Goal: Task Accomplishment & Management: Manage account settings

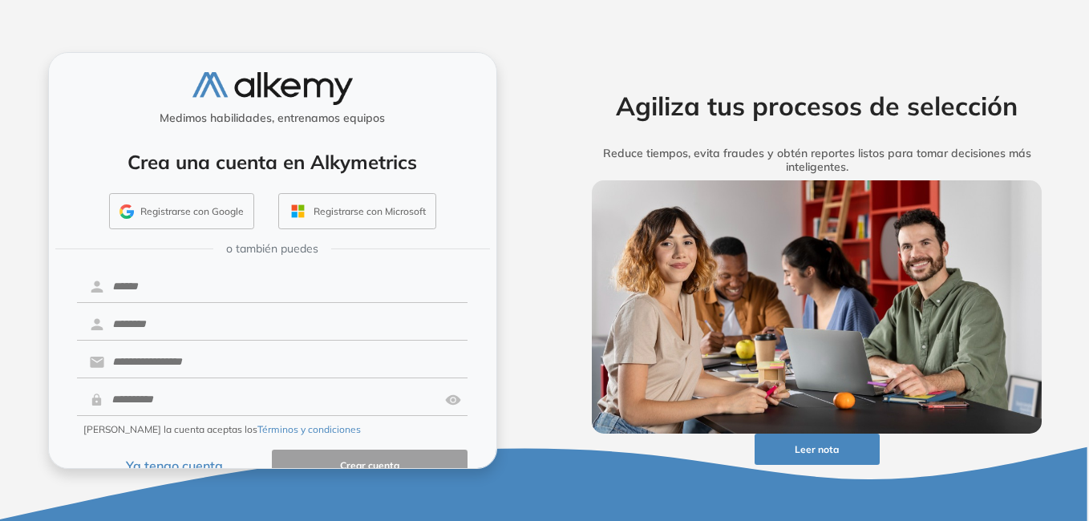
click at [200, 464] on button "Ya tengo cuenta" at bounding box center [175, 465] width 196 height 31
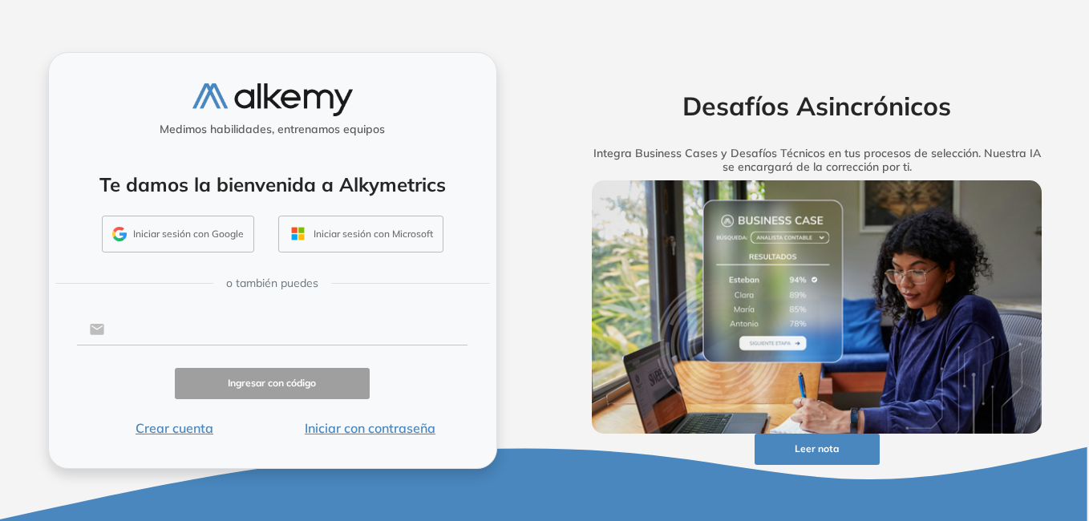
click at [190, 323] on input "text" at bounding box center [285, 329] width 363 height 30
type input "**********"
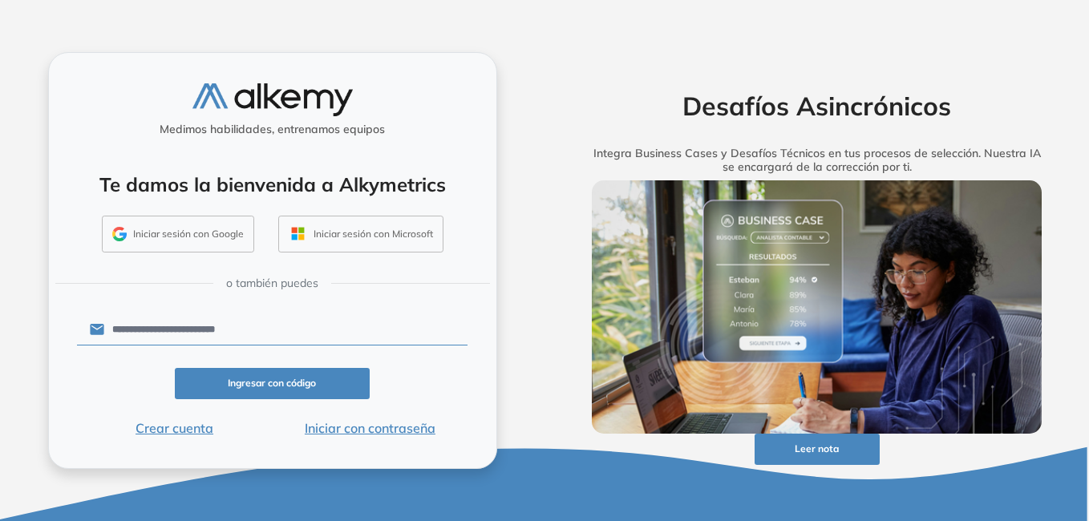
click at [366, 431] on button "Iniciar con contraseña" at bounding box center [370, 427] width 196 height 19
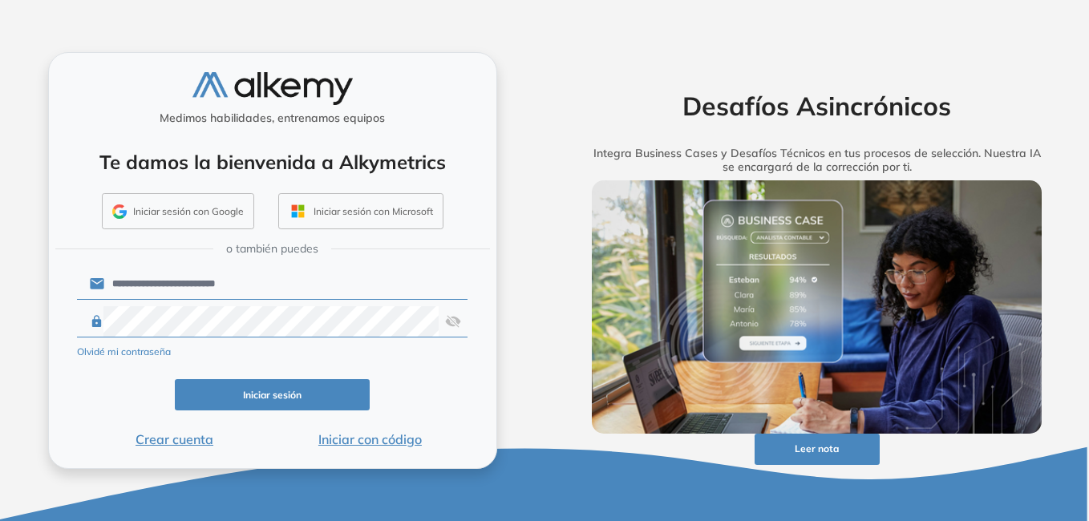
click at [452, 320] on img at bounding box center [453, 321] width 16 height 30
click at [317, 398] on button "Iniciar sesión" at bounding box center [273, 394] width 196 height 31
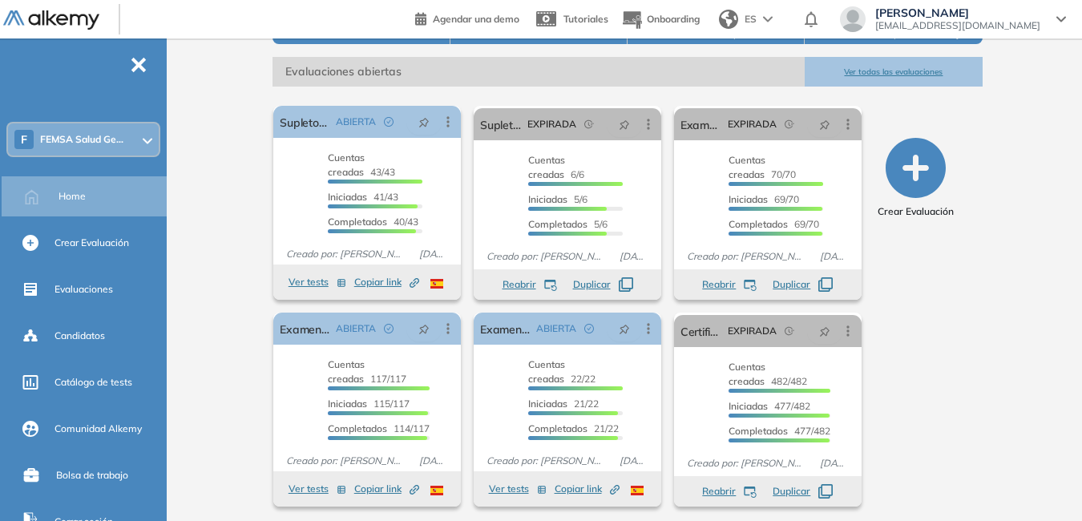
scroll to position [229, 0]
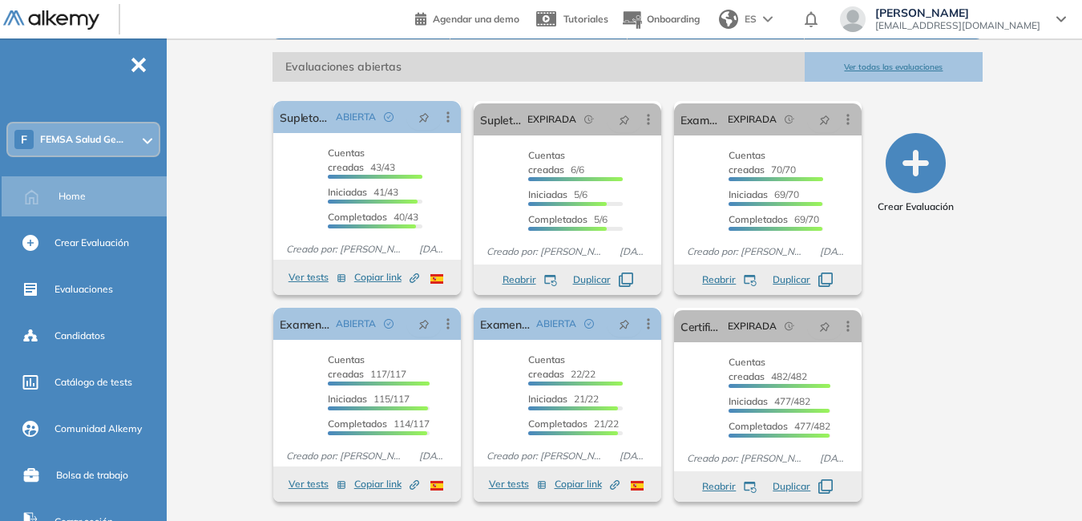
click at [916, 65] on button "Ver todas las evaluaciones" at bounding box center [893, 67] width 177 height 30
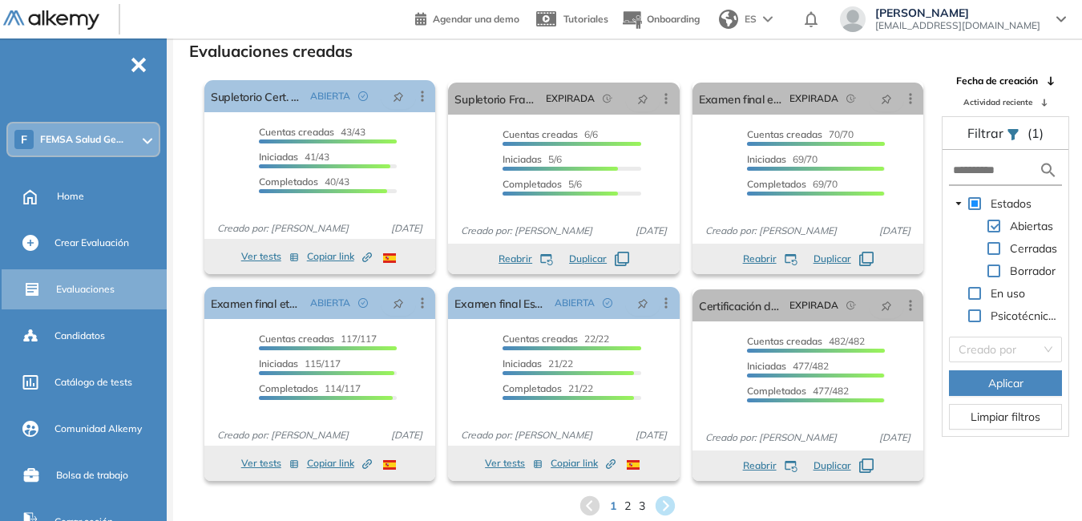
click at [626, 508] on span "2" at bounding box center [628, 506] width 6 height 17
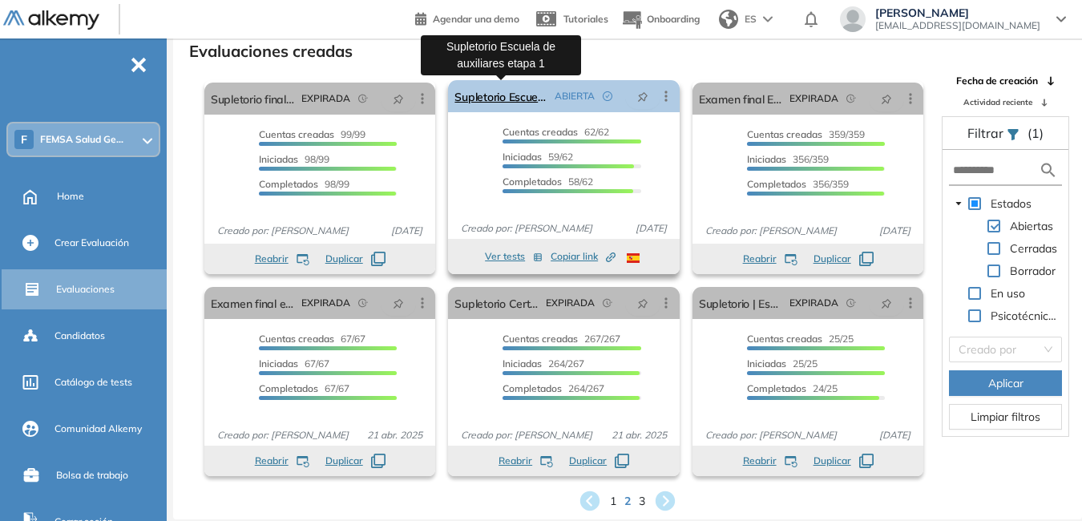
click at [503, 98] on link "Supletorio Escuela de auxiliares etapa 1" at bounding box center [501, 96] width 93 height 32
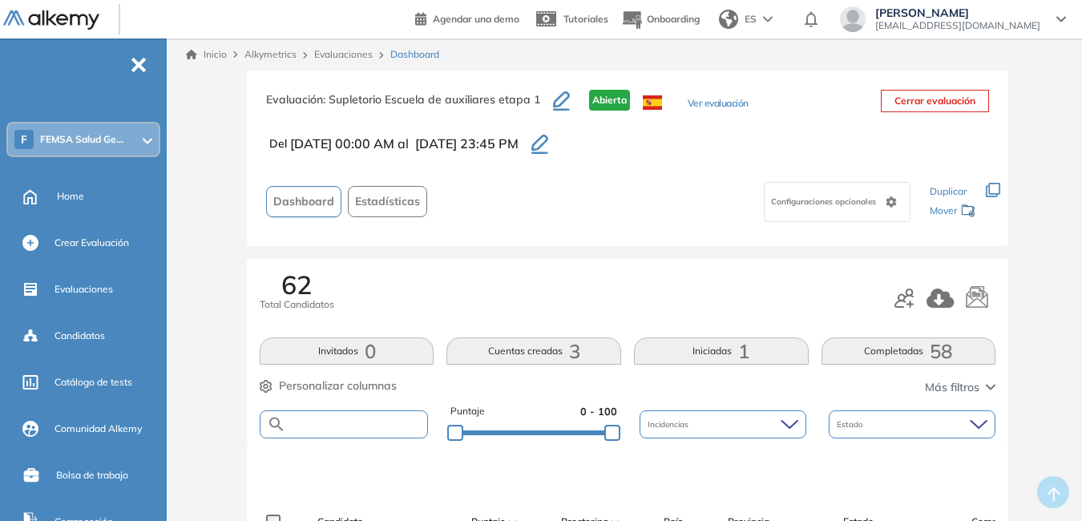
click at [351, 424] on input "text" at bounding box center [356, 424] width 141 height 12
type input "*****"
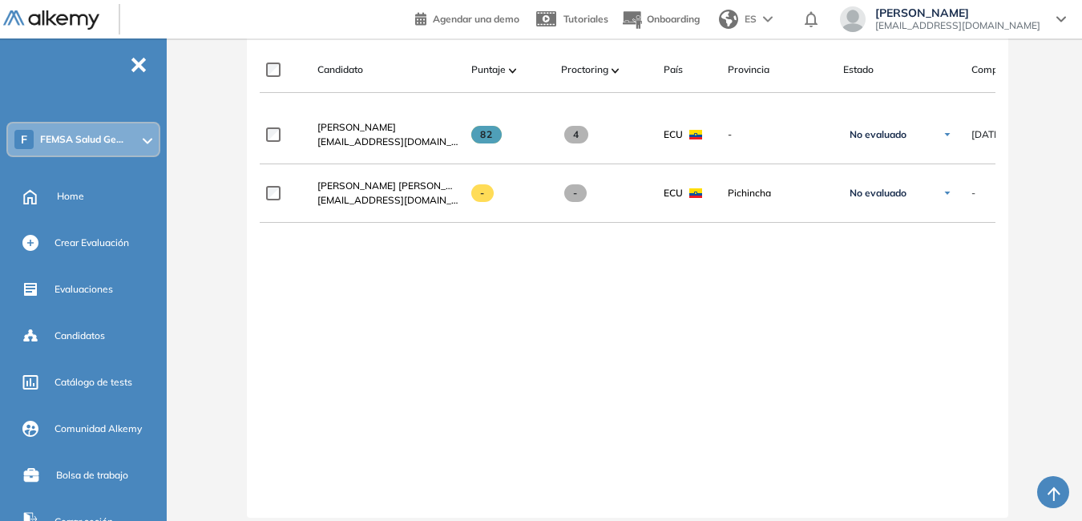
scroll to position [457, 0]
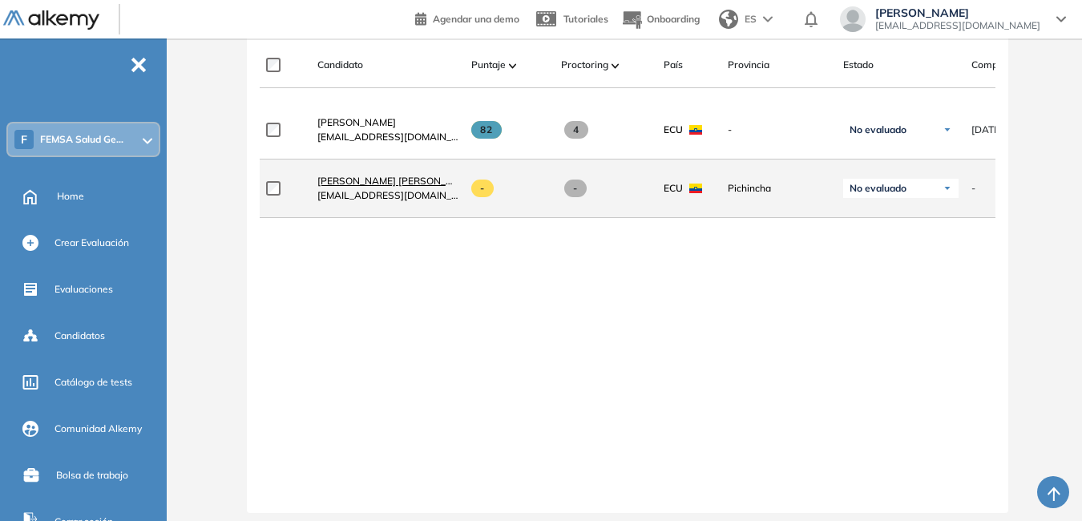
click at [398, 186] on span "Vela Mora Kevin Paul" at bounding box center [397, 181] width 160 height 12
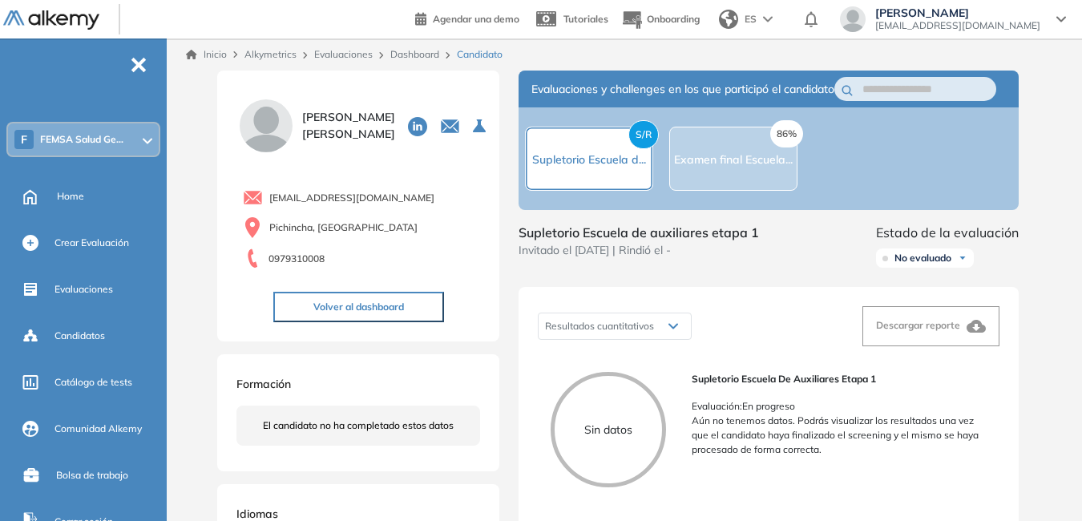
click at [590, 184] on div "S/R Supletorio Escuela d..." at bounding box center [589, 159] width 128 height 64
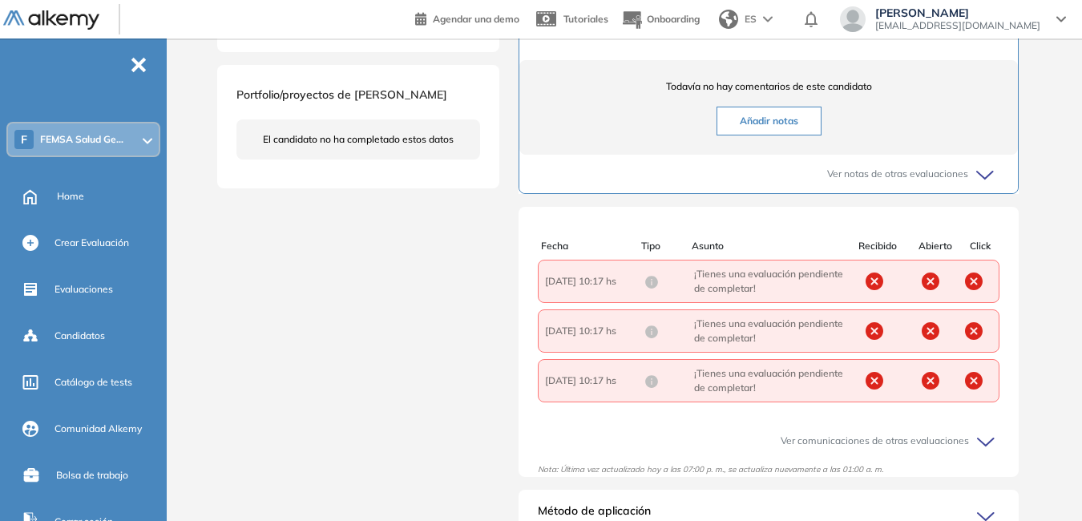
scroll to position [637, 0]
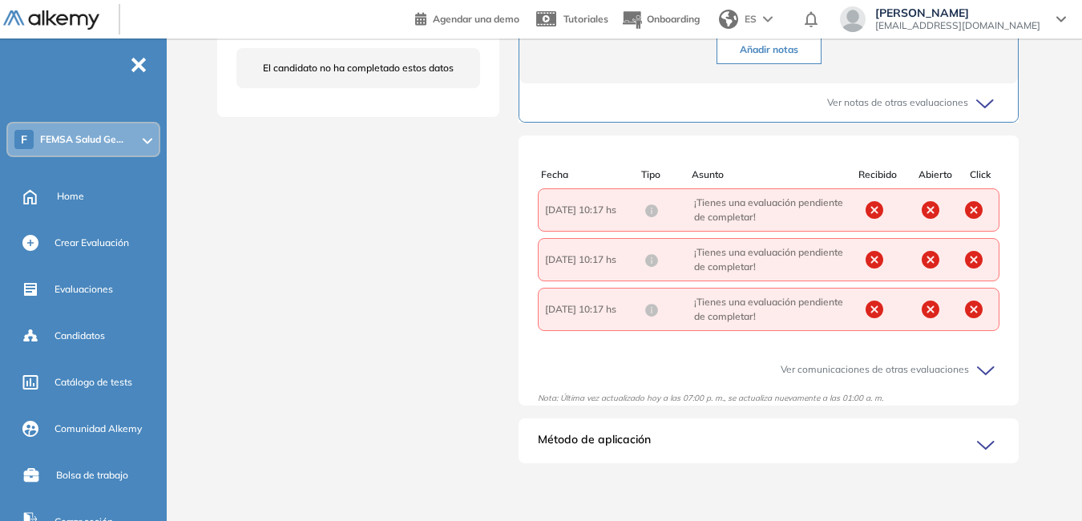
click at [986, 370] on icon at bounding box center [988, 371] width 22 height 22
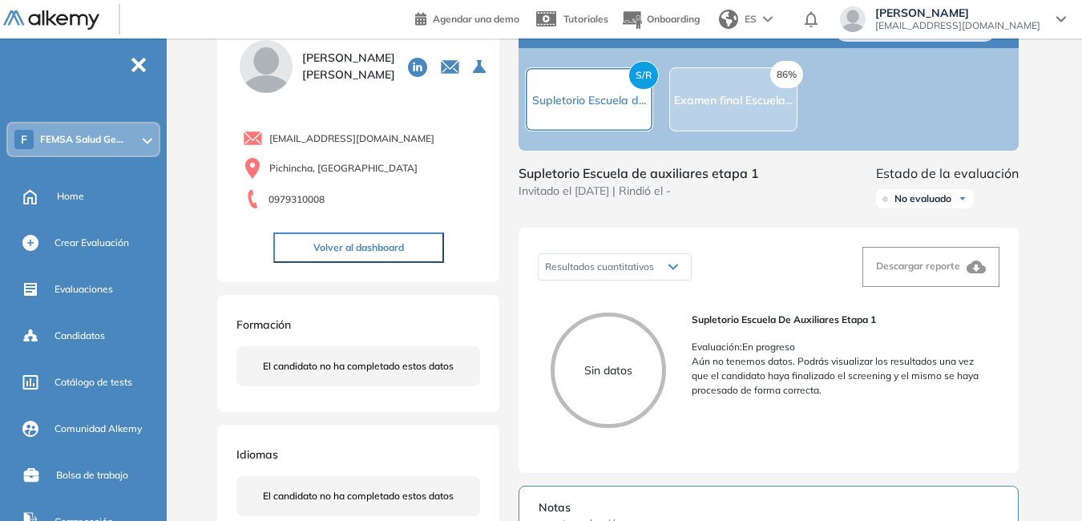
scroll to position [0, 0]
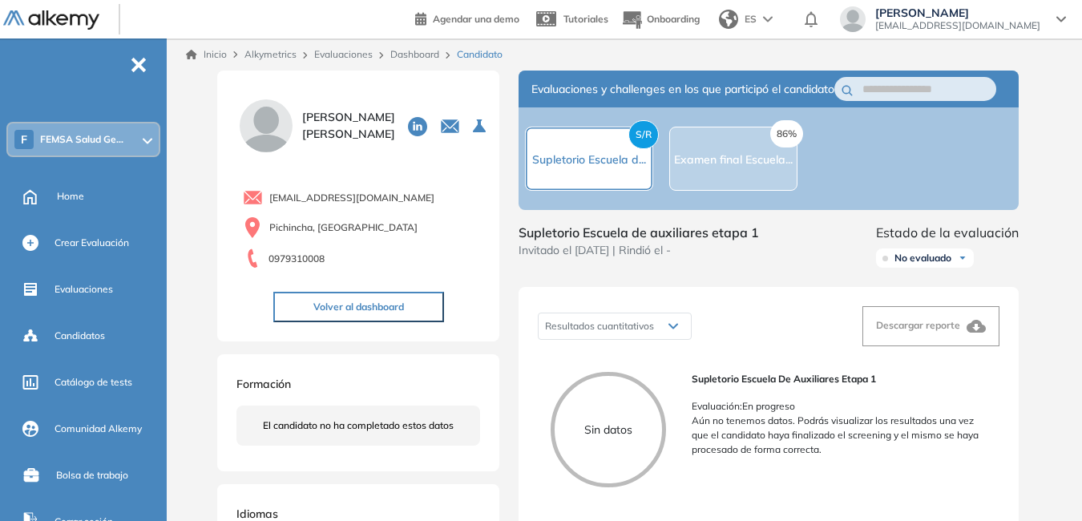
click at [337, 57] on link "Evaluaciones" at bounding box center [343, 54] width 59 height 12
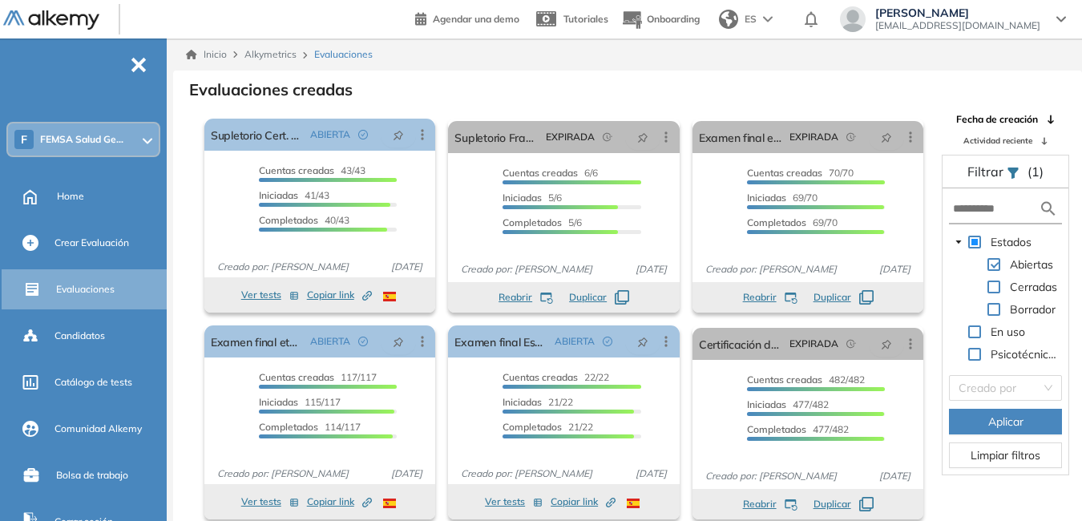
scroll to position [38, 0]
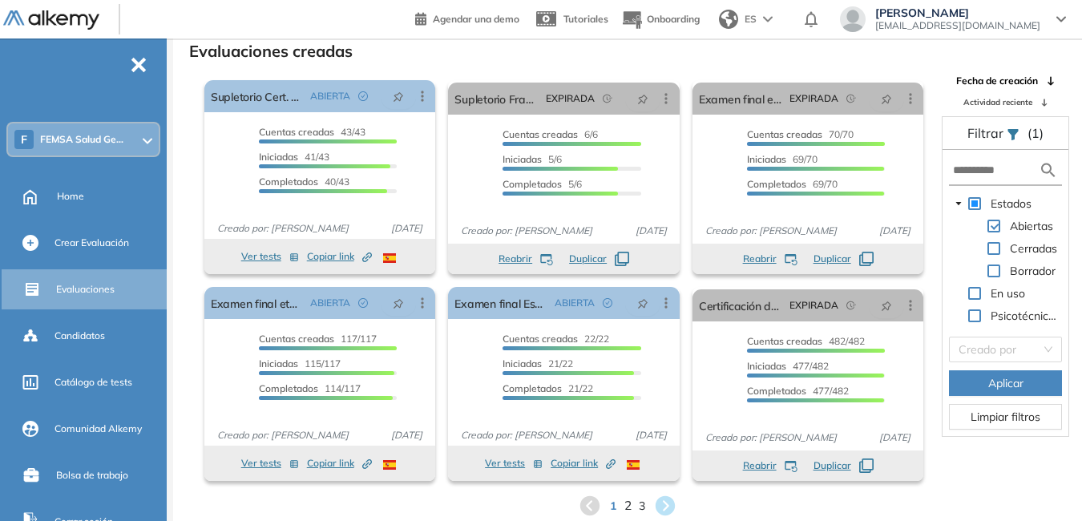
click at [625, 507] on span "2" at bounding box center [628, 505] width 7 height 18
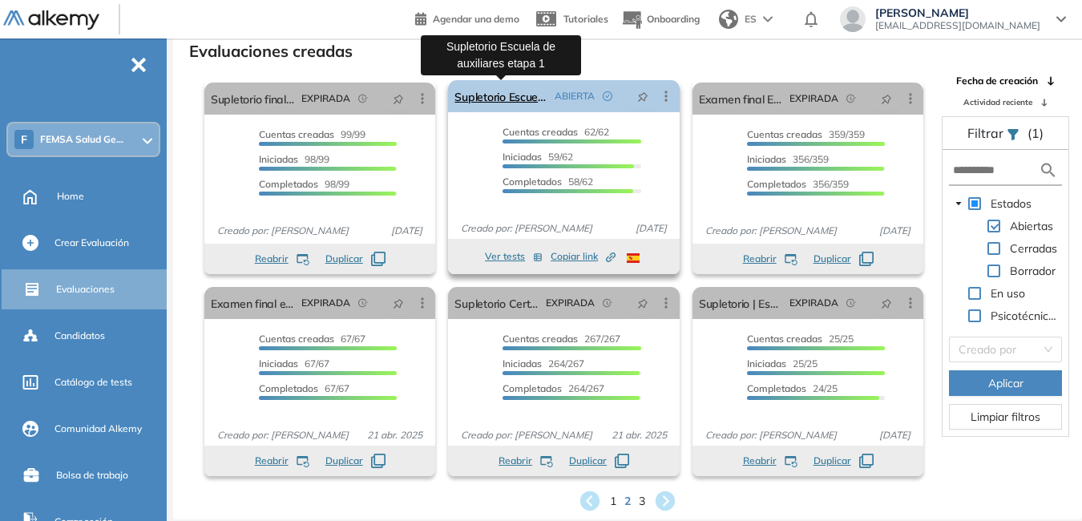
click at [499, 95] on link "Supletorio Escuela de auxiliares etapa 1" at bounding box center [501, 96] width 93 height 32
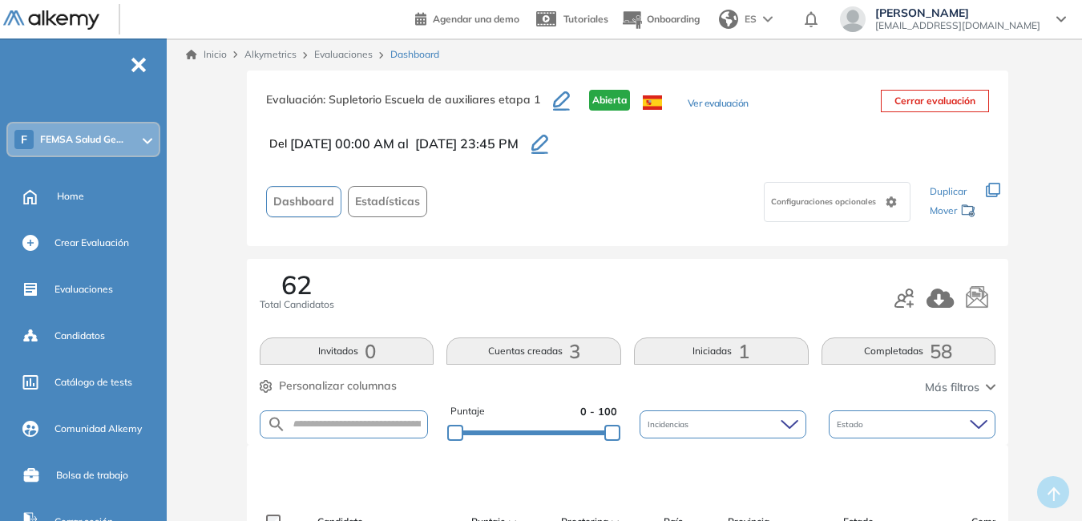
click at [548, 144] on icon "button" at bounding box center [540, 144] width 17 height 19
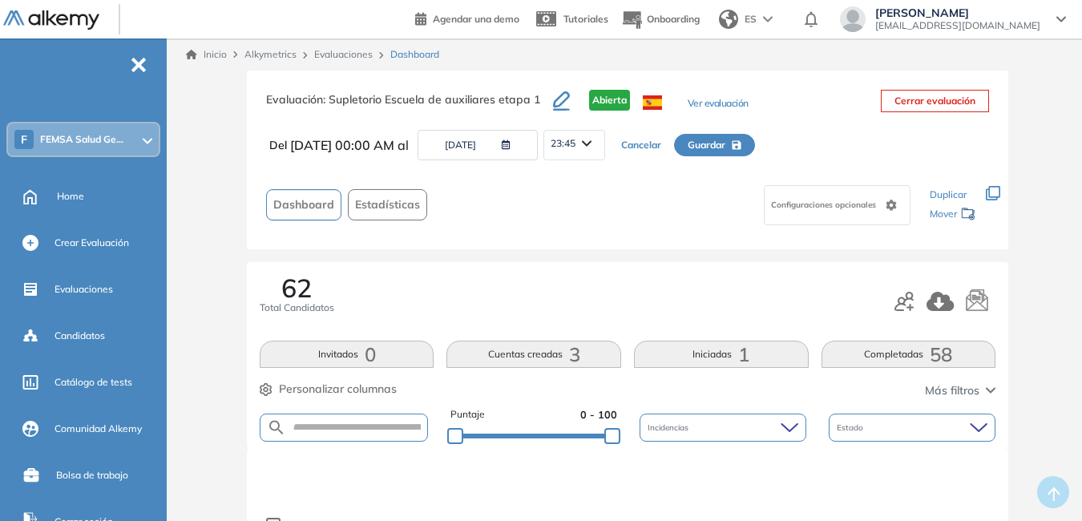
click at [511, 143] on icon "button" at bounding box center [502, 145] width 15 height 10
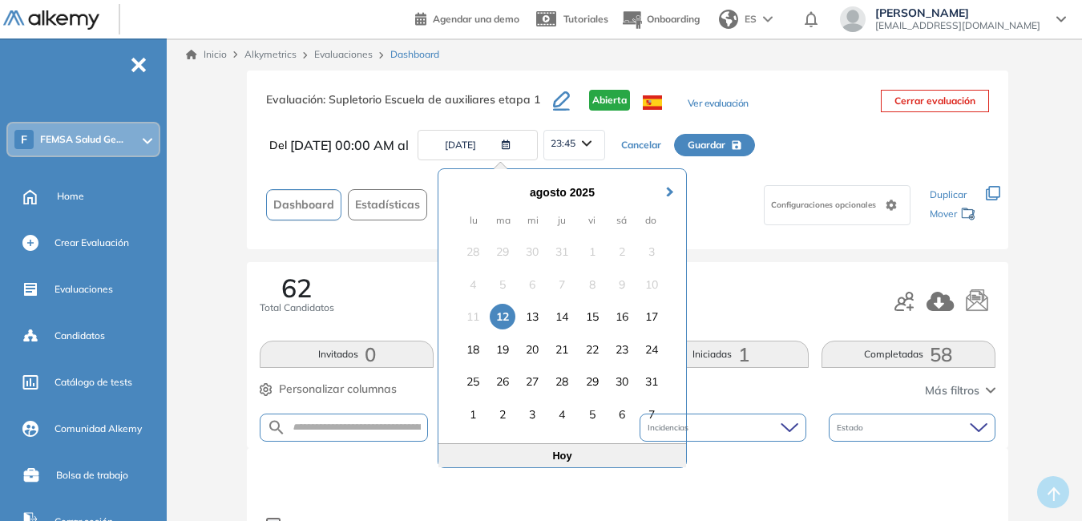
click at [535, 317] on div "13" at bounding box center [533, 317] width 26 height 26
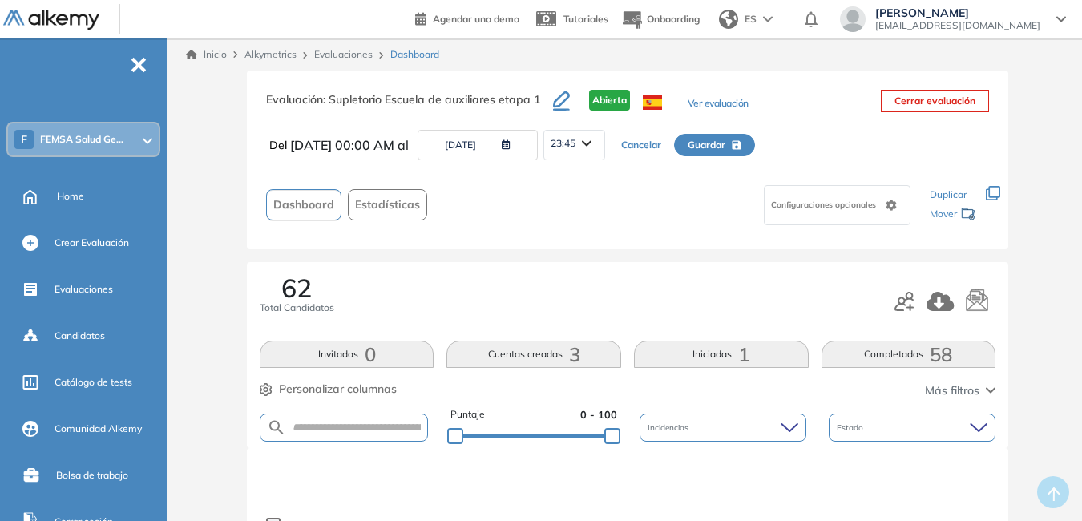
click at [726, 138] on span "Guardar" at bounding box center [707, 145] width 38 height 14
type input "**********"
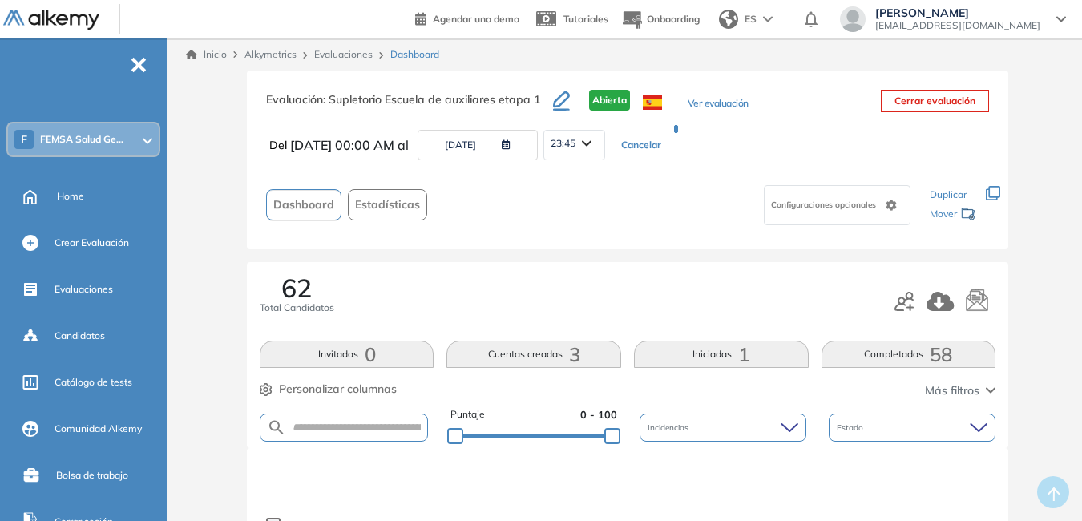
type input "**********"
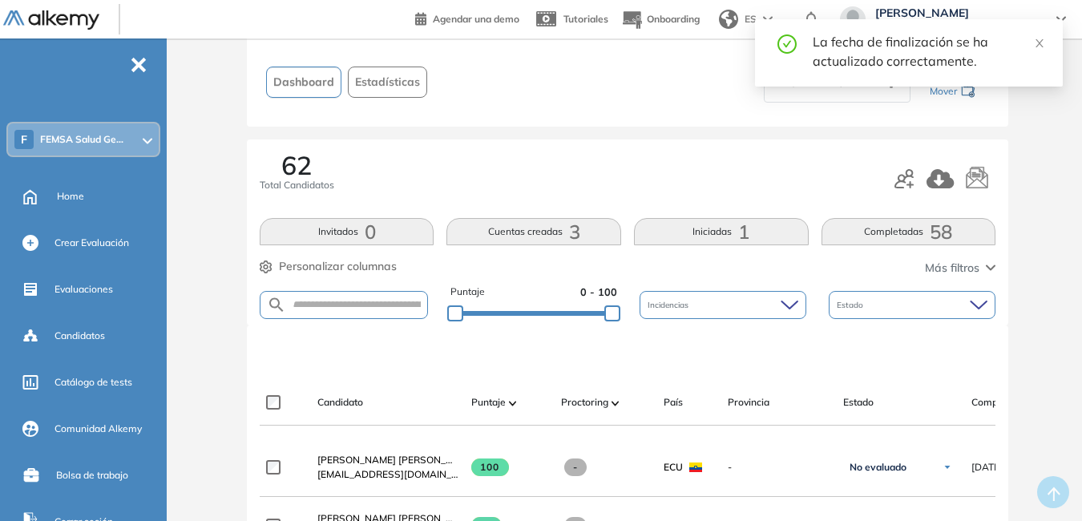
scroll to position [24, 0]
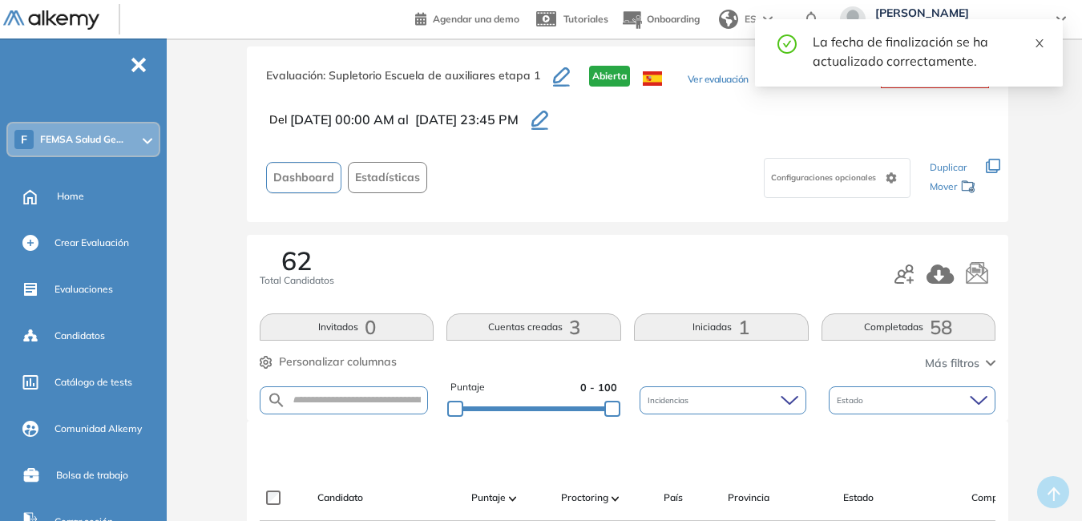
click at [1041, 46] on icon "close" at bounding box center [1039, 43] width 11 height 11
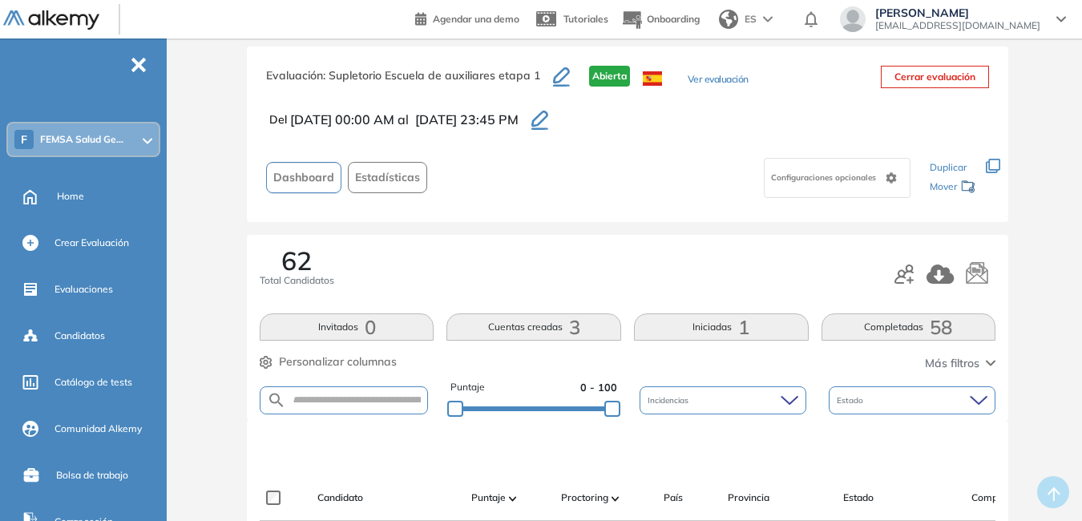
click at [1009, 30] on span "cdlarar@corporaciongpf.com" at bounding box center [957, 25] width 165 height 13
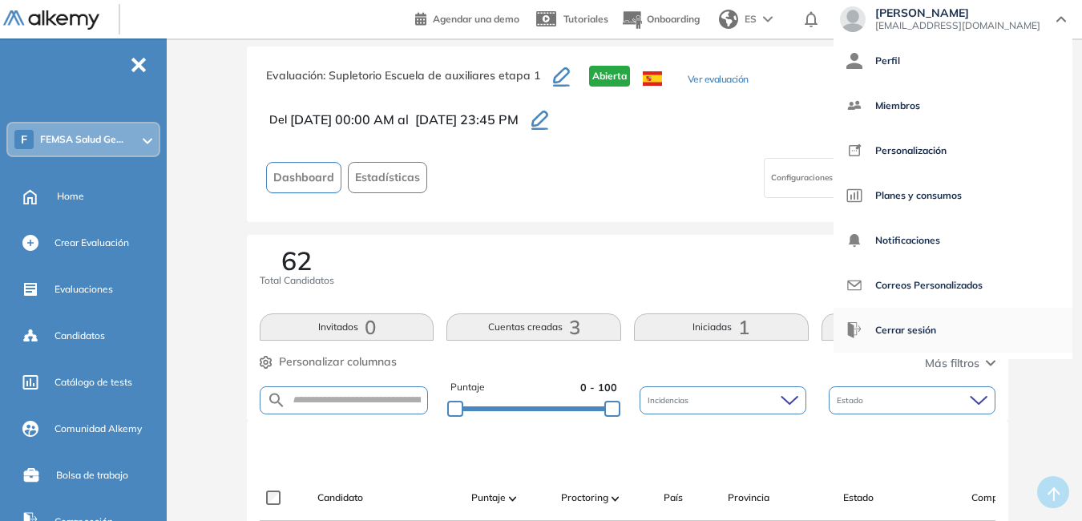
click at [936, 336] on span "Cerrar sesión" at bounding box center [905, 330] width 61 height 38
